Goal: Task Accomplishment & Management: Use online tool/utility

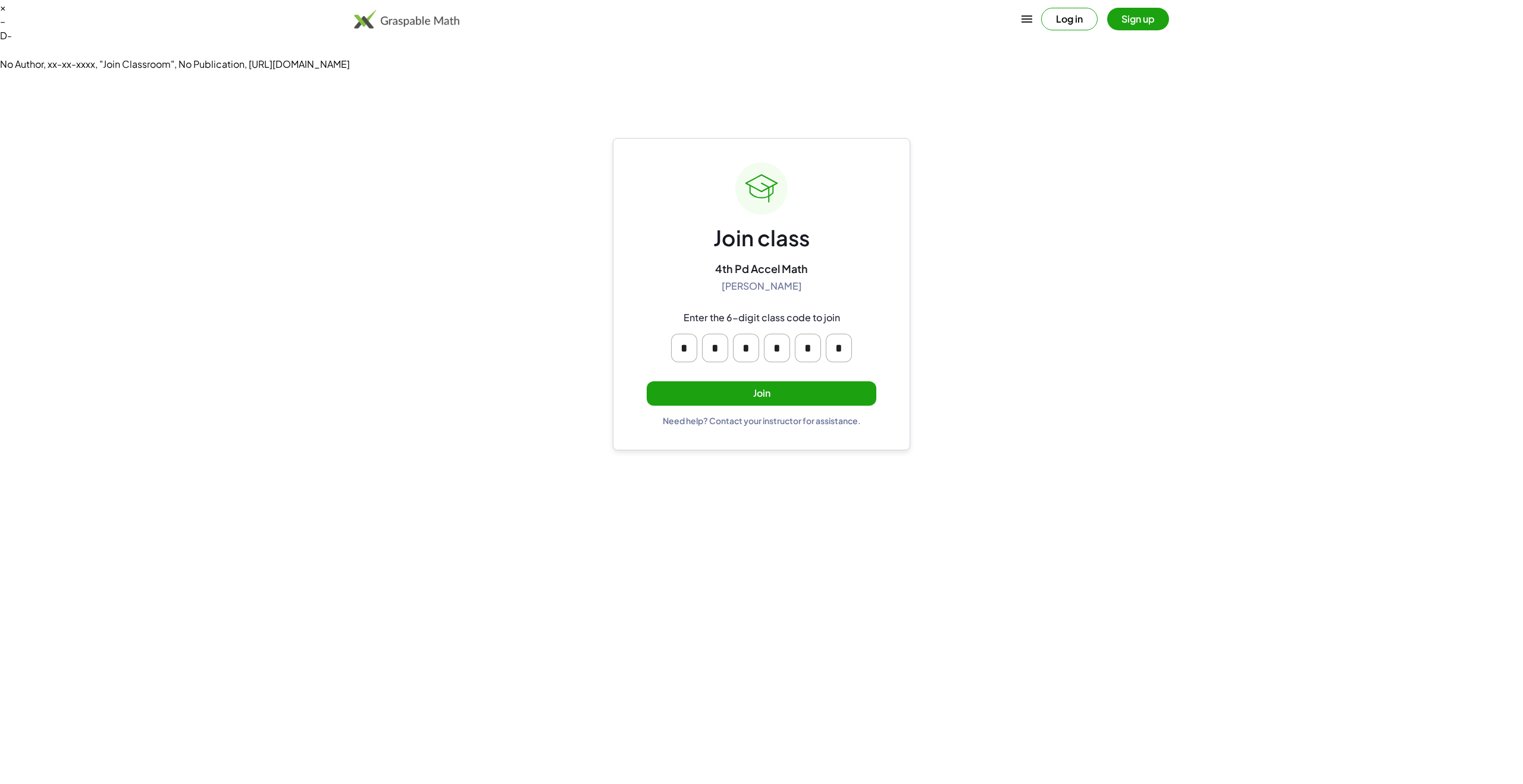
click at [790, 381] on button "Join" at bounding box center [761, 393] width 229 height 24
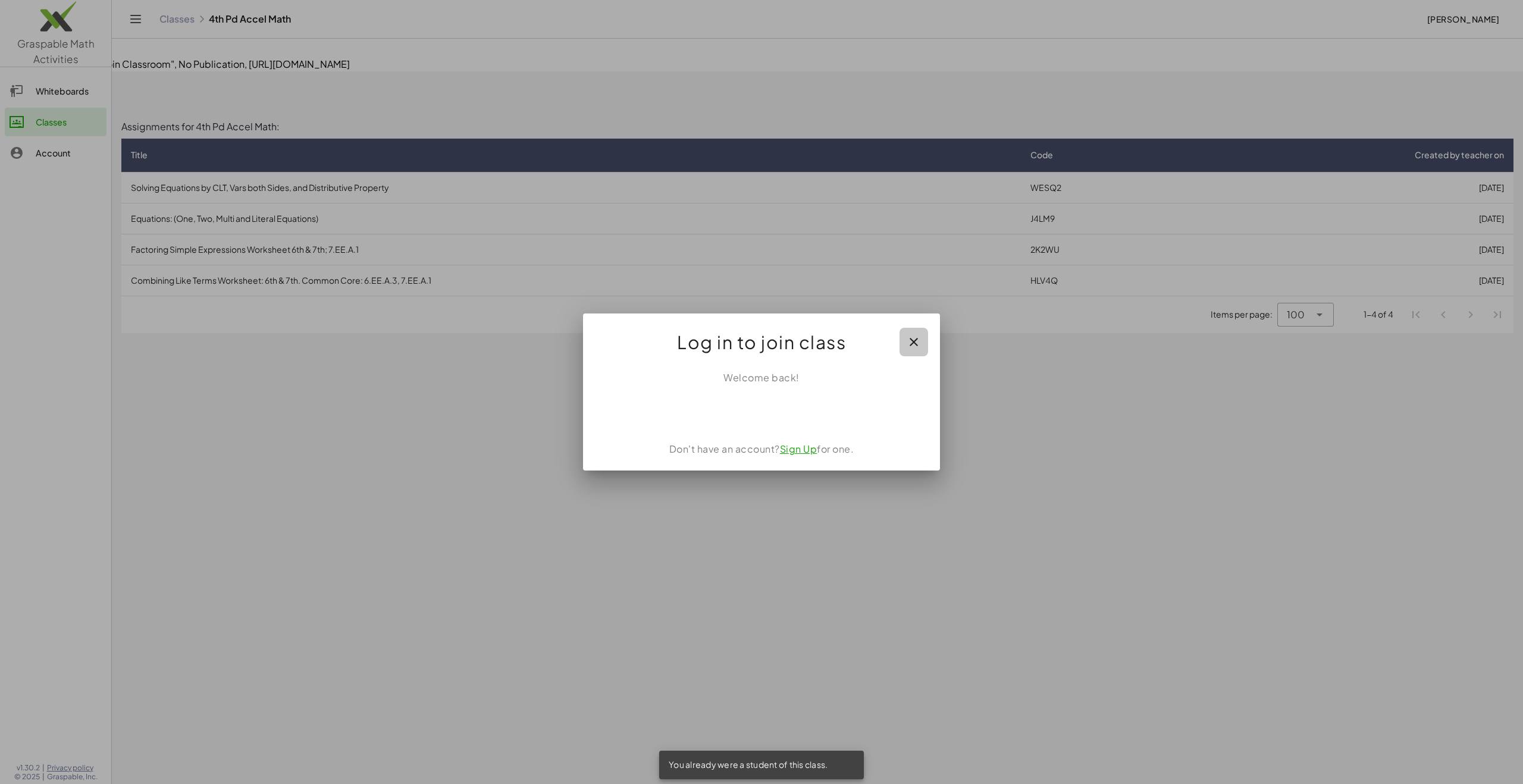
click at [919, 336] on icon "button" at bounding box center [913, 342] width 14 height 14
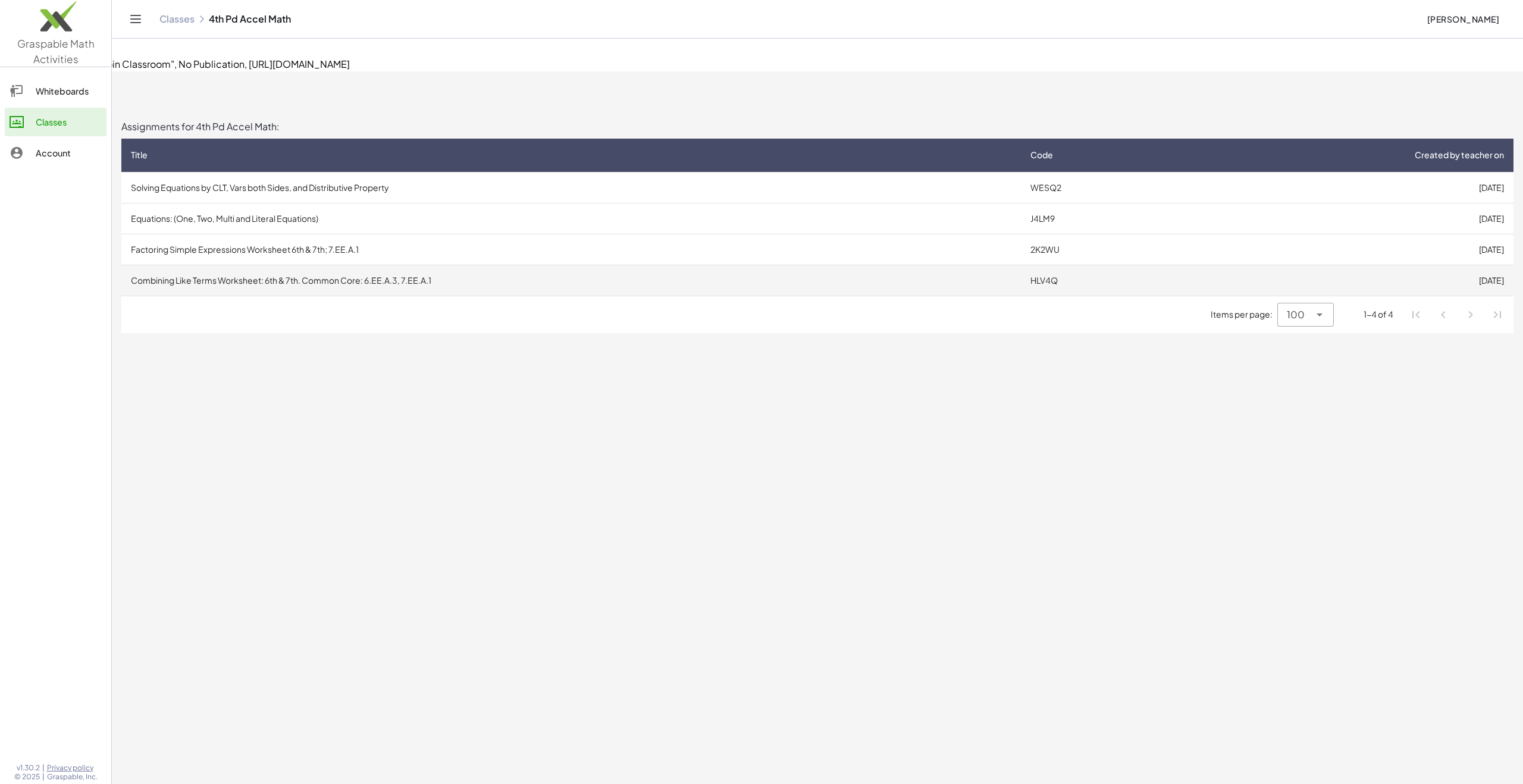
click at [804, 265] on td "Combining Like Terms Worksheet: 6th & 7th. Common Core: 6.EE.A.3, 7.EE.A.1" at bounding box center [570, 280] width 899 height 31
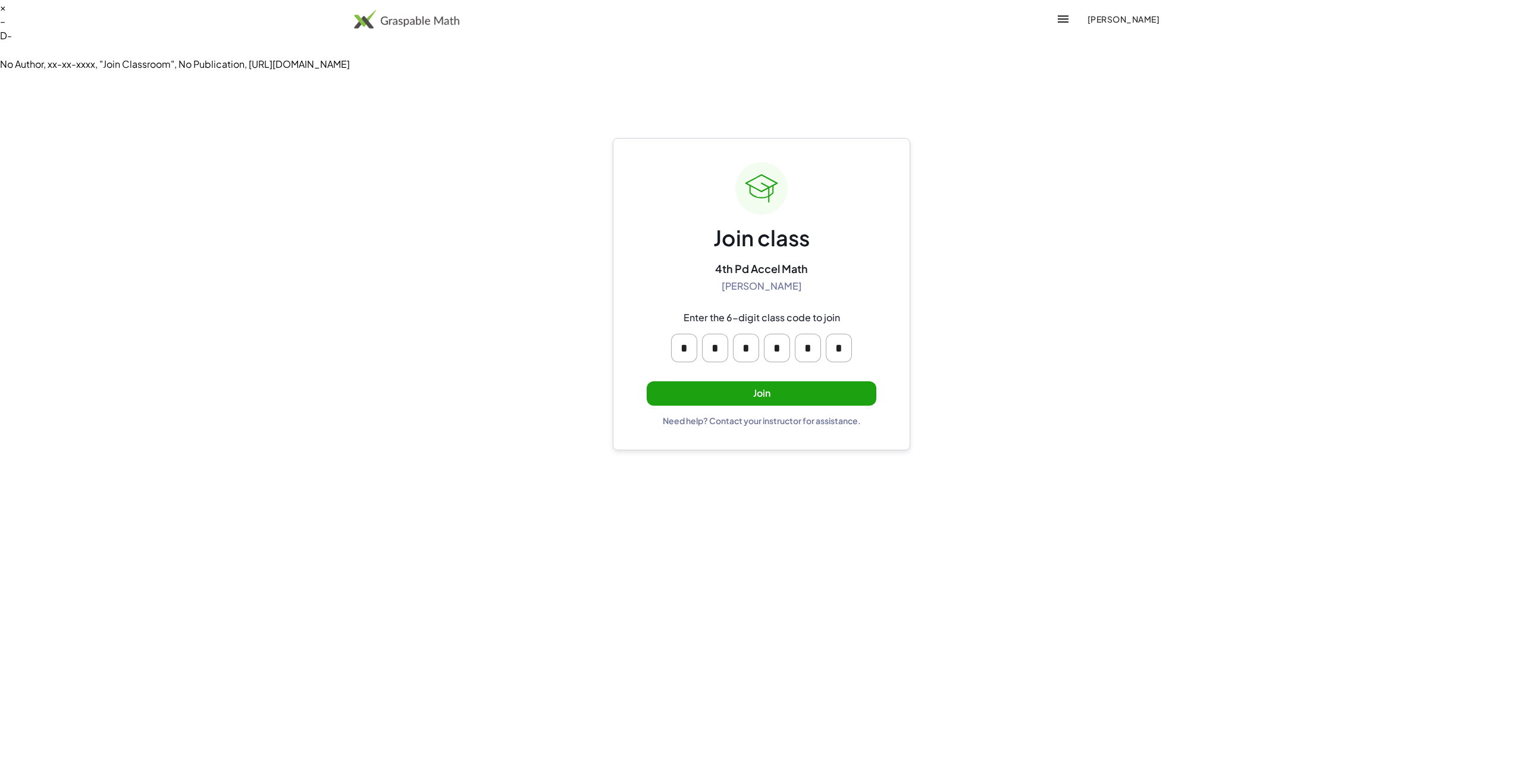
click at [800, 381] on button "Join" at bounding box center [761, 393] width 229 height 24
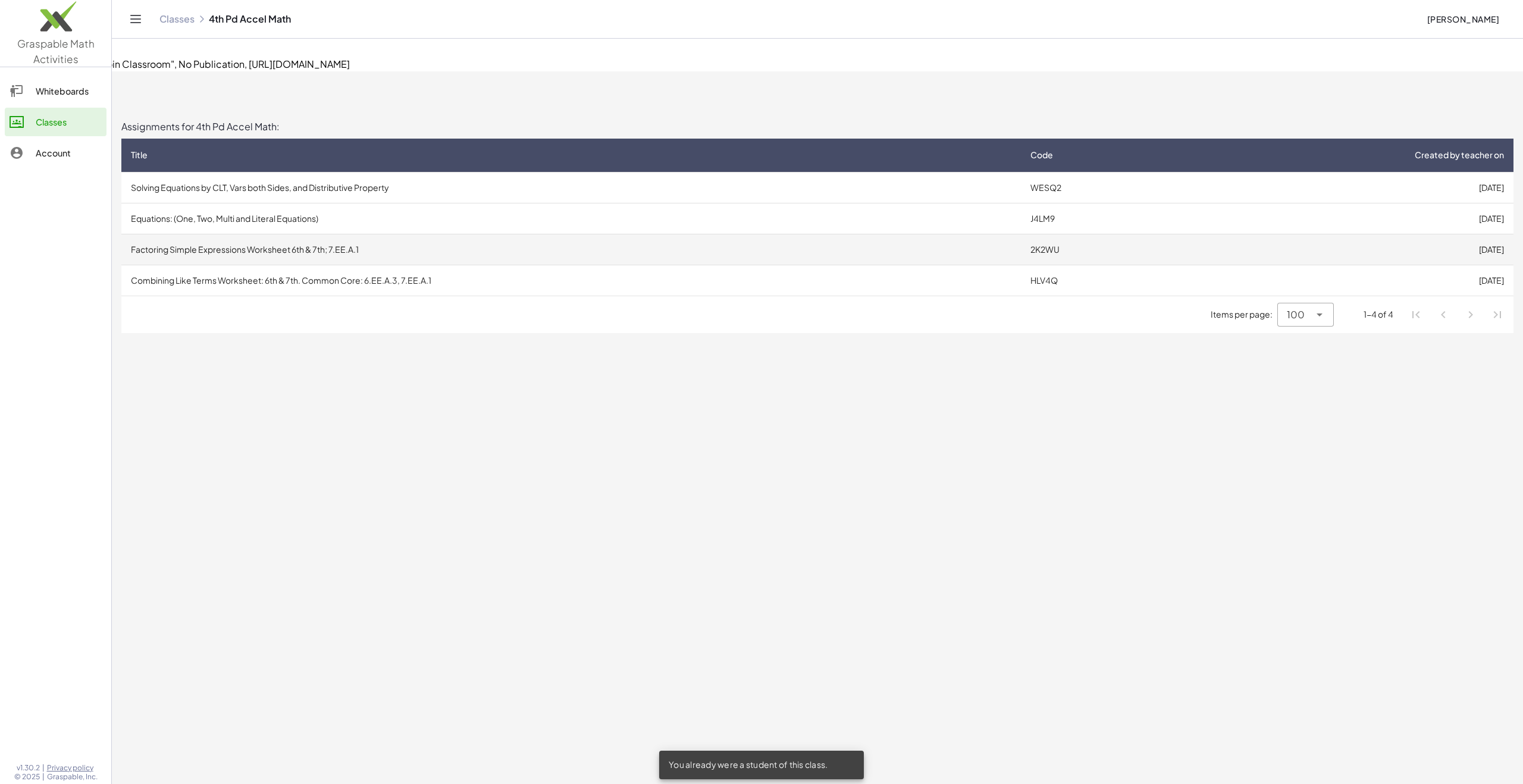
click at [735, 234] on td "Factoring Simple Expressions Worksheet 6th & 7th; 7.EE.A.1" at bounding box center [570, 249] width 899 height 31
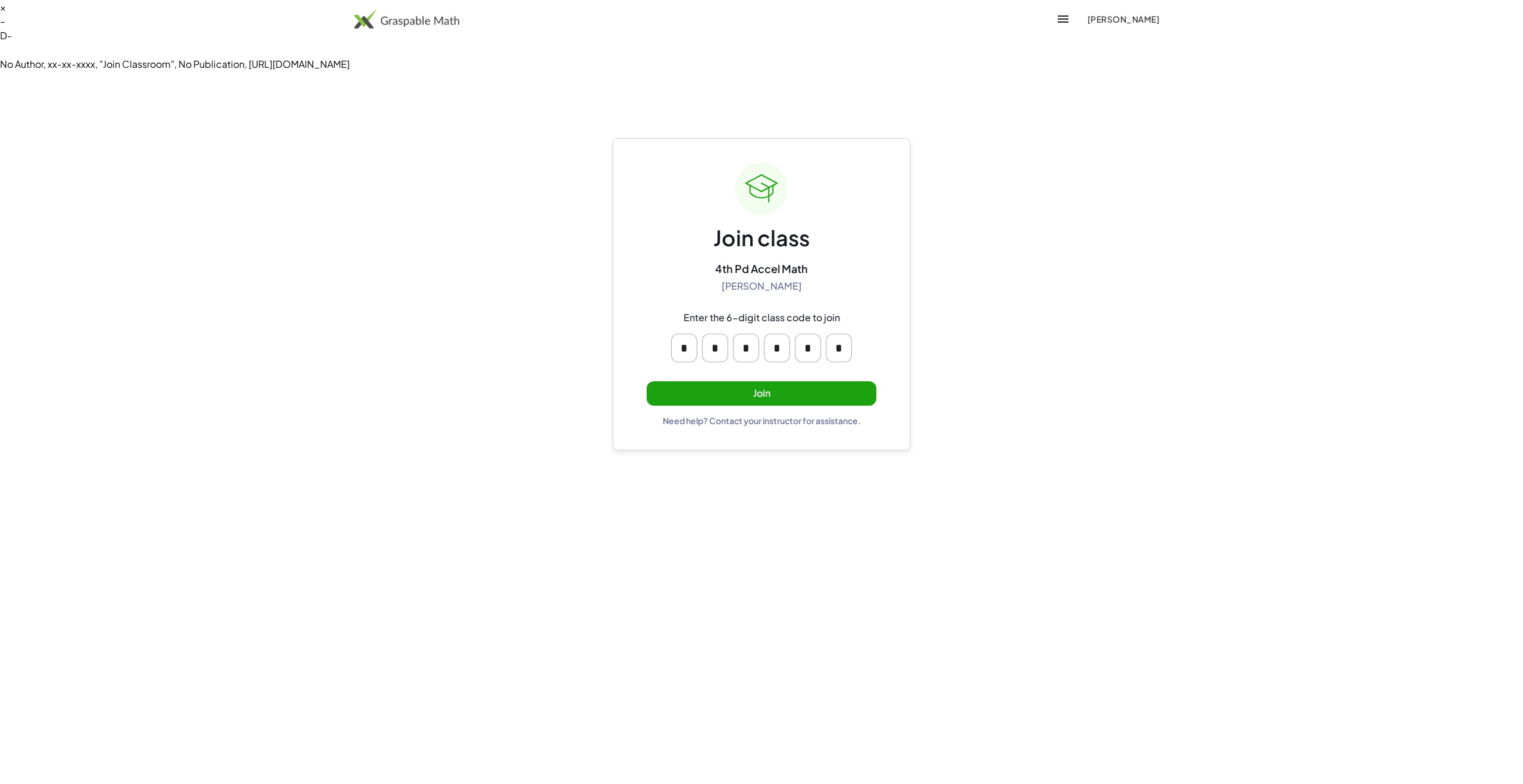
click at [828, 381] on button "Join" at bounding box center [761, 393] width 229 height 24
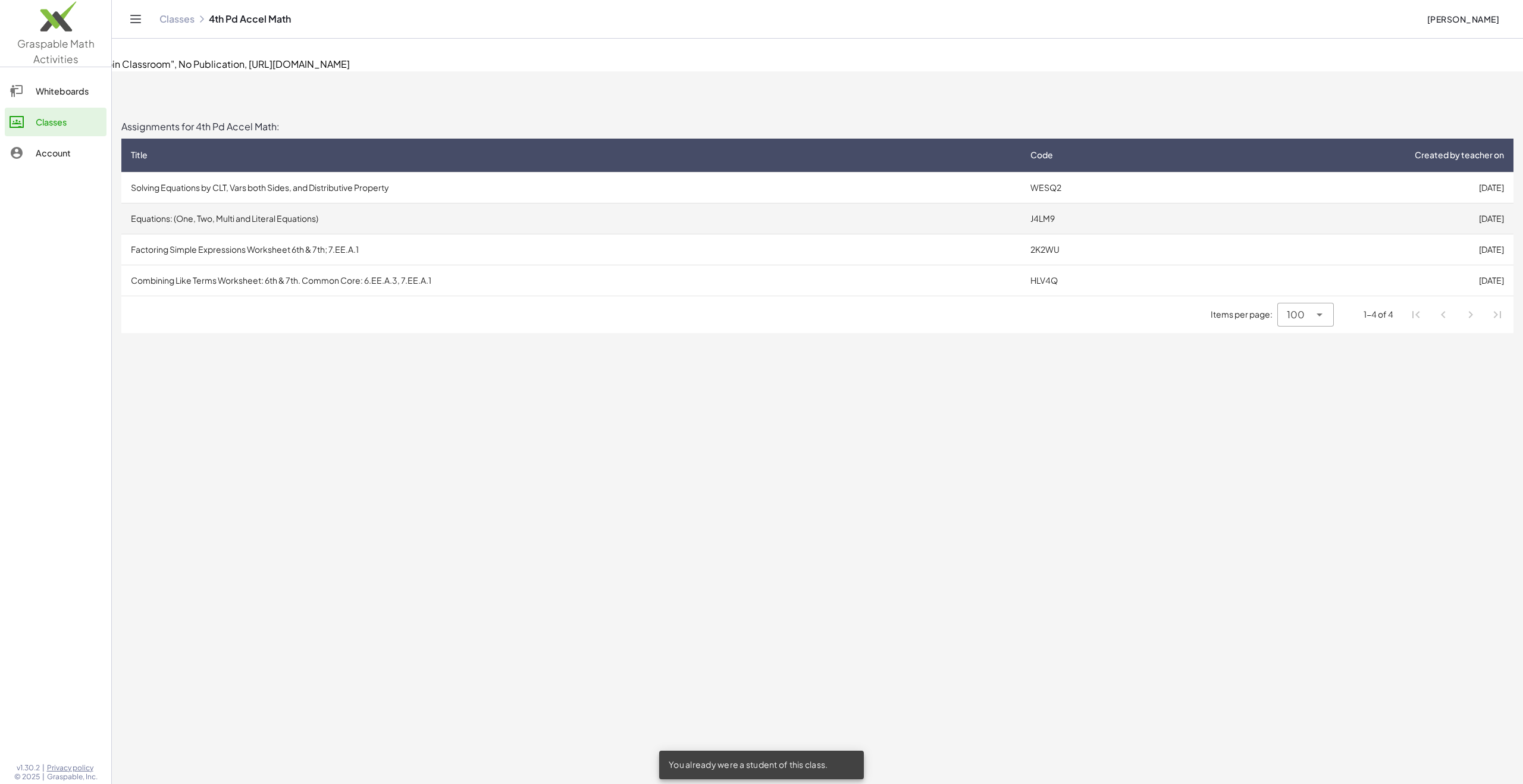
click at [883, 203] on td "Equations: (One, Two, Multi and Literal Equations)" at bounding box center [570, 218] width 899 height 31
